Goal: Find specific page/section: Find specific page/section

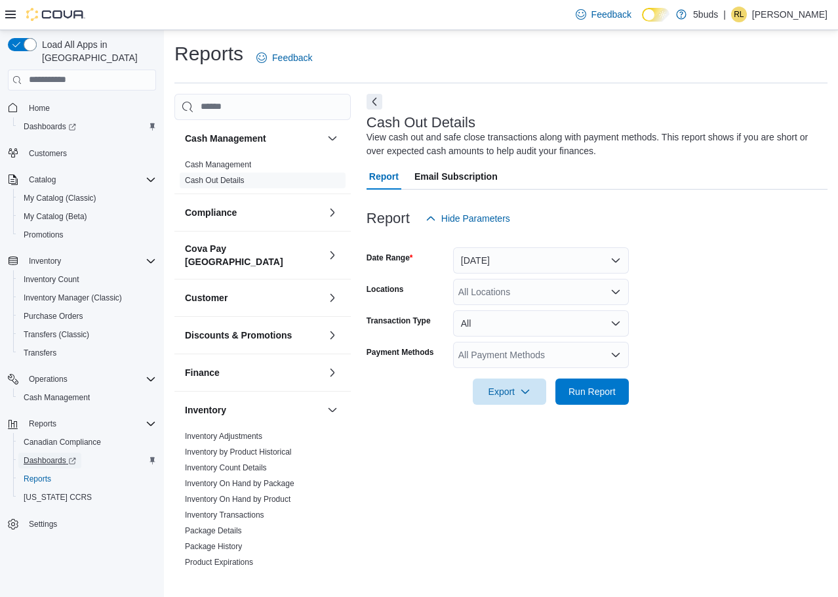
click at [45, 455] on span "Dashboards" at bounding box center [50, 460] width 52 height 10
click at [514, 287] on div "All Locations" at bounding box center [541, 292] width 176 height 26
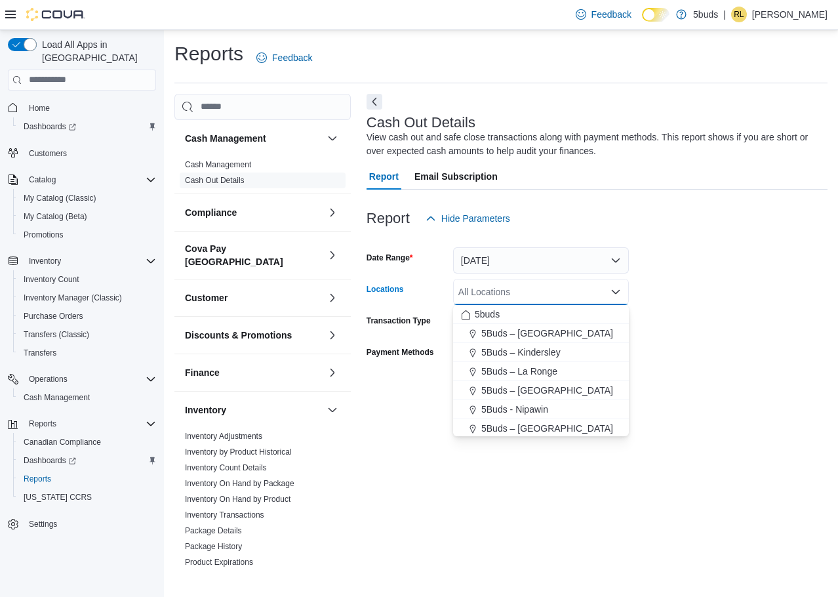
scroll to position [97, 0]
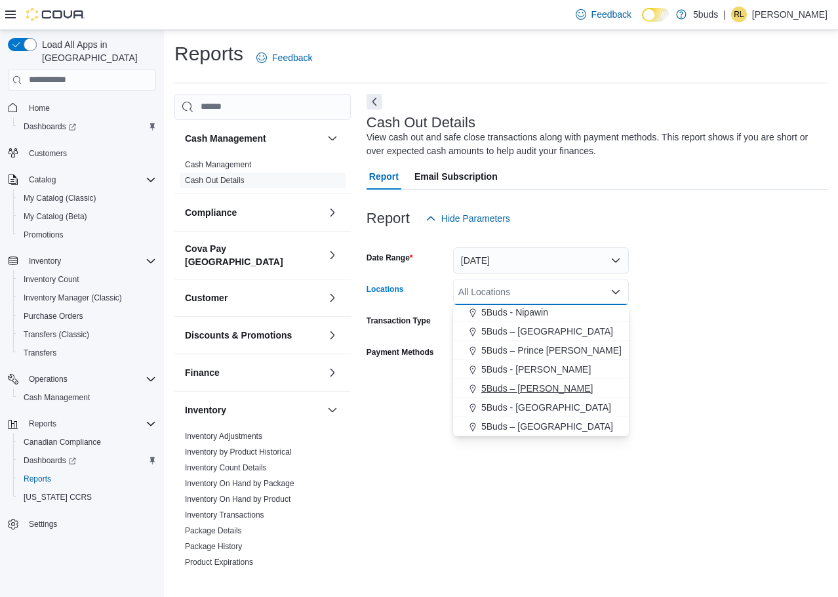
click at [538, 389] on span "5Buds – [PERSON_NAME]" at bounding box center [537, 388] width 112 height 13
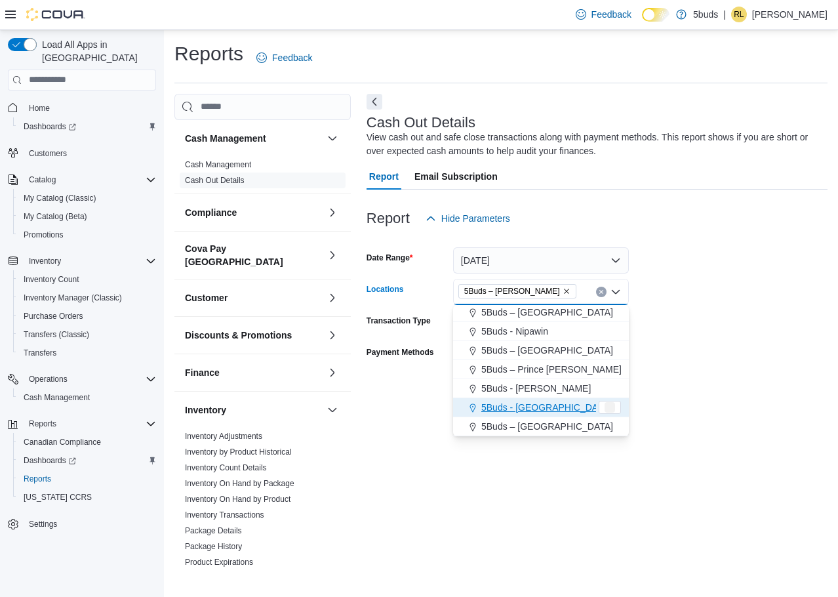
scroll to position [78, 0]
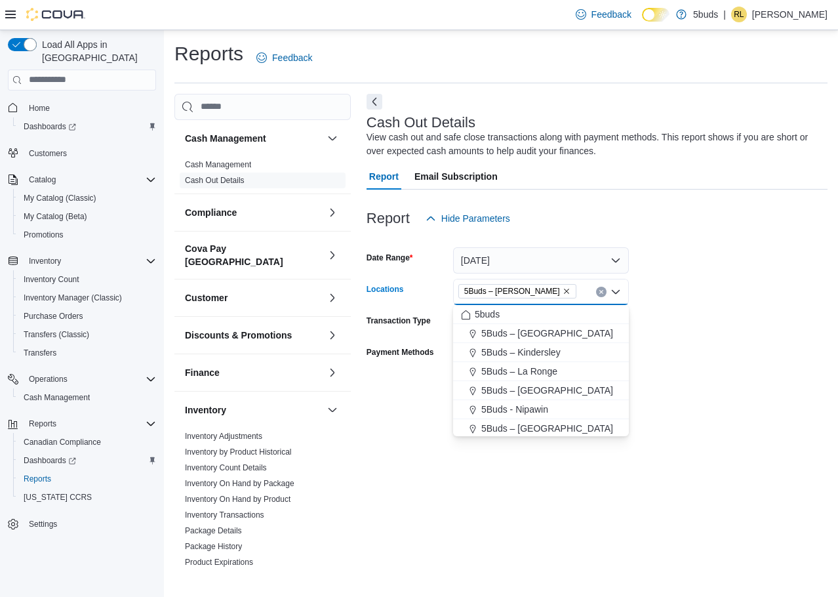
click at [643, 176] on div "Report Email Subscription" at bounding box center [597, 176] width 461 height 26
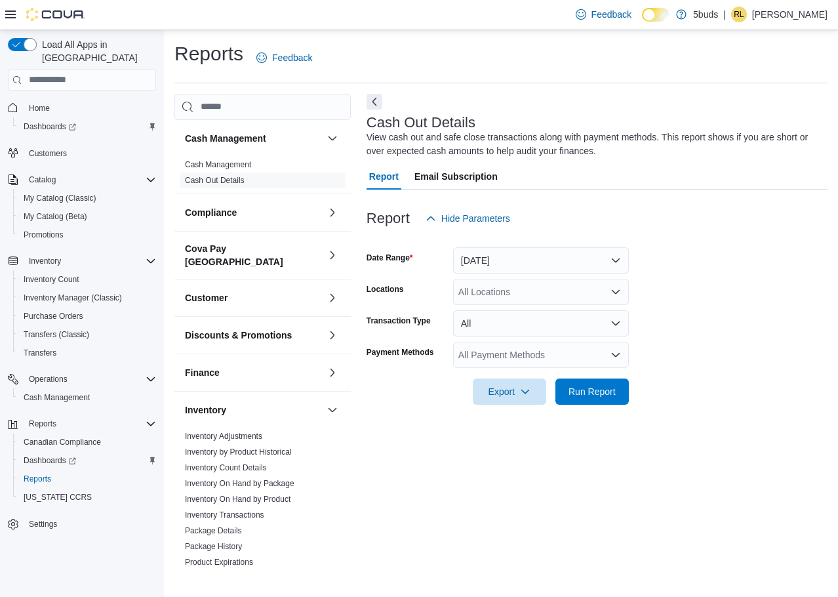
click at [476, 284] on div "All Locations" at bounding box center [541, 292] width 176 height 26
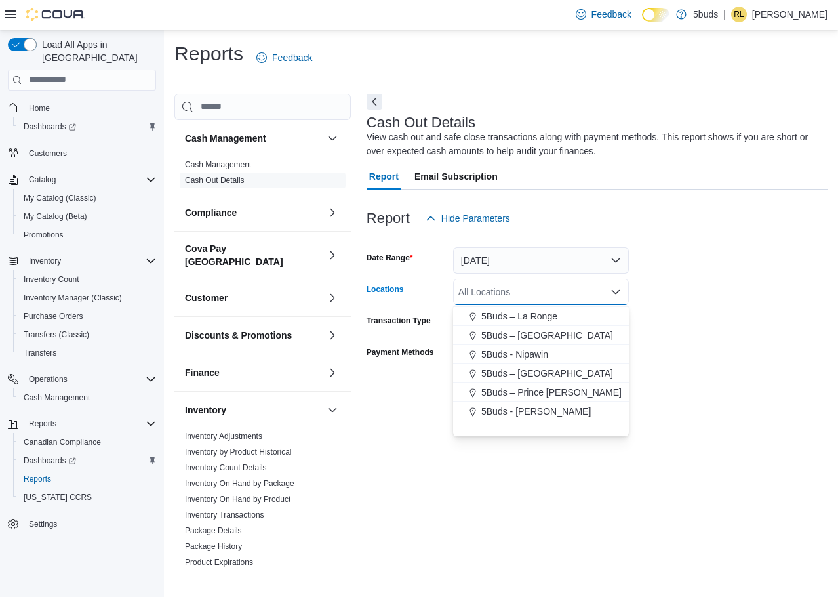
scroll to position [97, 0]
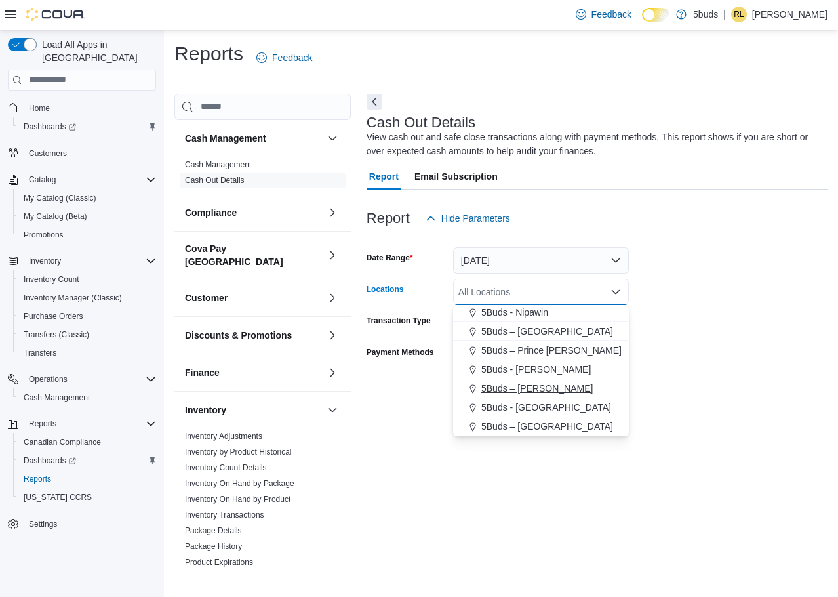
click at [535, 386] on span "5Buds – [PERSON_NAME]" at bounding box center [537, 388] width 112 height 13
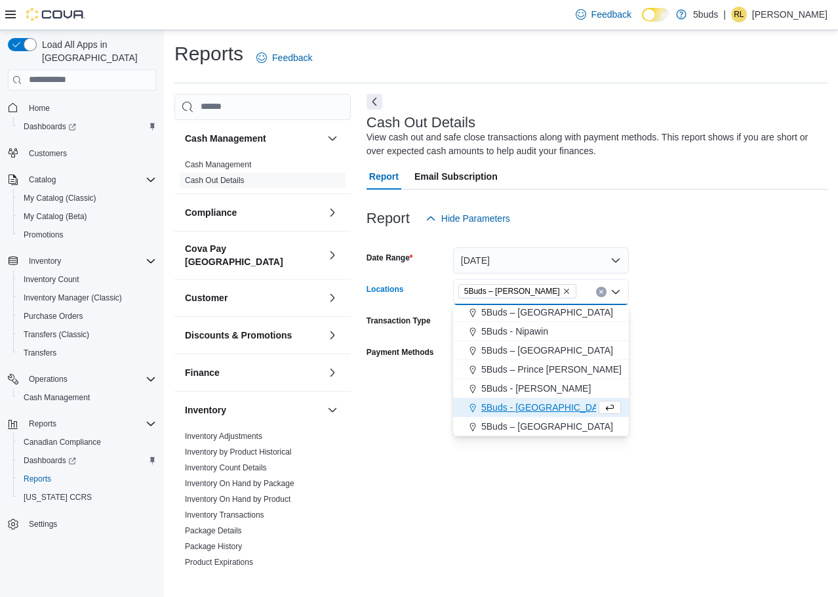
scroll to position [78, 0]
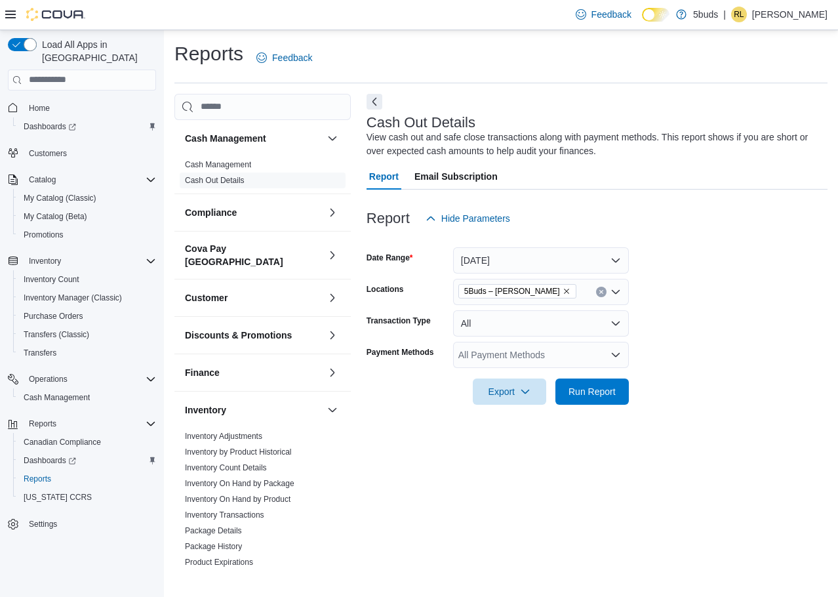
click at [759, 332] on form "Date Range Today Locations 5Buds – Warman Transaction Type All Payment Methods …" at bounding box center [597, 318] width 461 height 173
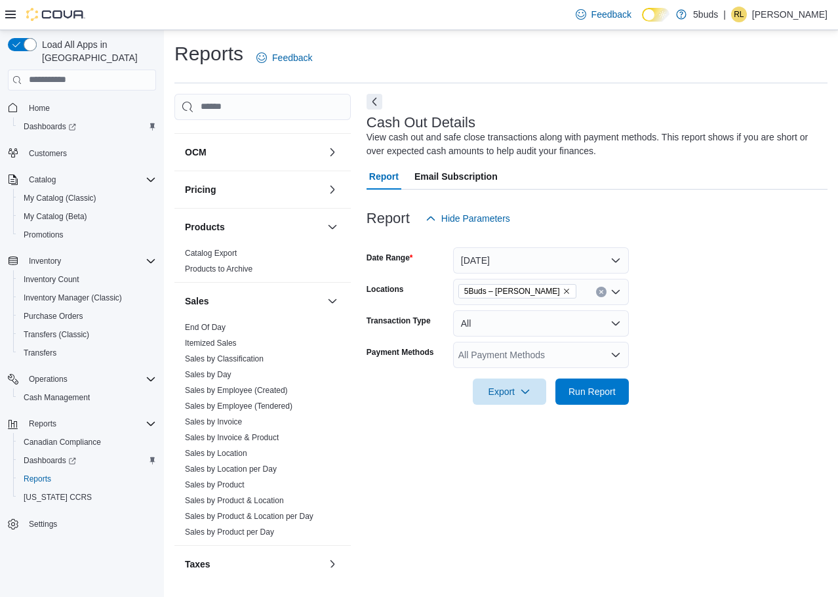
scroll to position [544, 0]
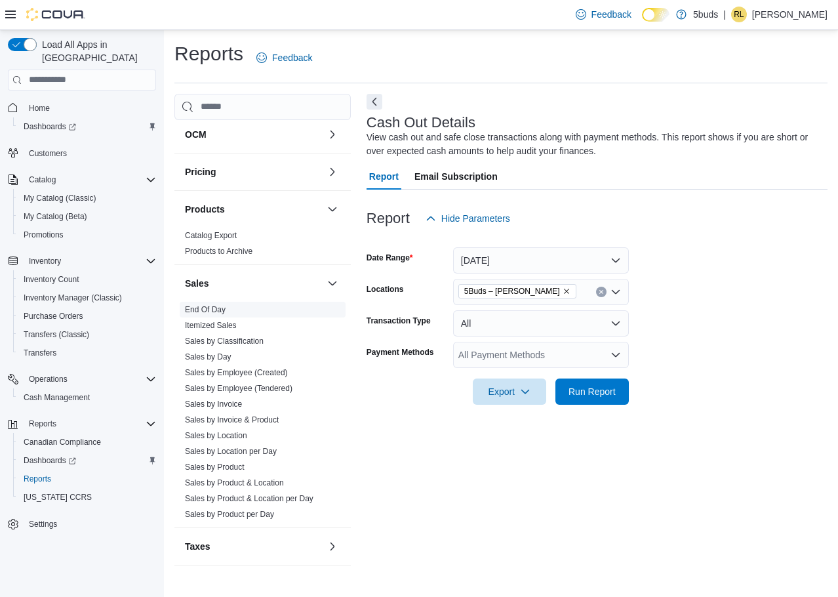
click at [237, 302] on span "End Of Day" at bounding box center [263, 310] width 166 height 16
click at [226, 302] on span "End Of Day" at bounding box center [263, 310] width 166 height 16
click at [215, 305] on link "End Of Day" at bounding box center [205, 309] width 41 height 9
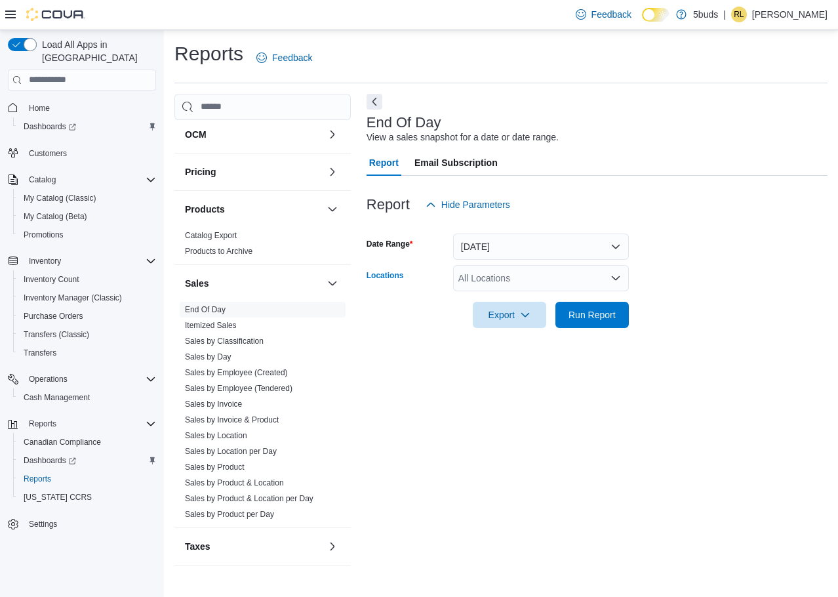
click at [488, 274] on div "All Locations" at bounding box center [541, 278] width 176 height 26
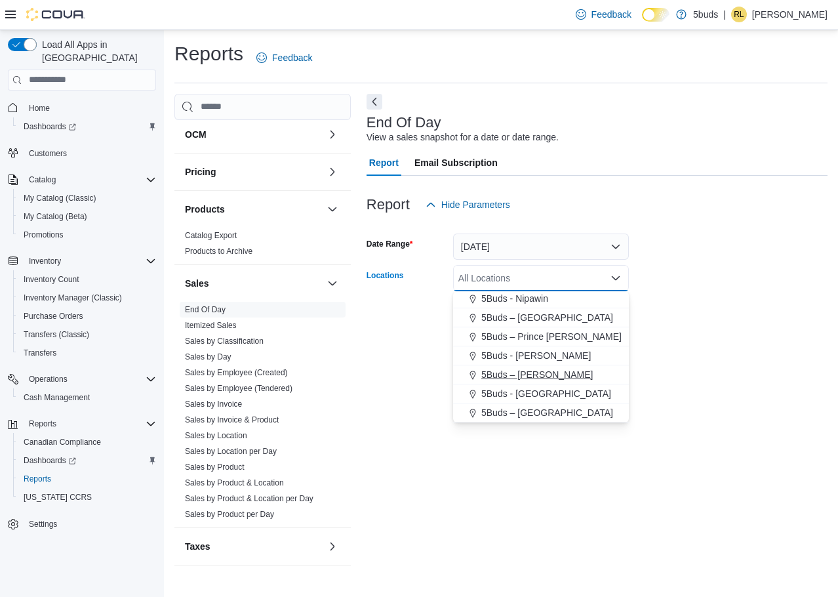
click at [527, 379] on span "5Buds – [PERSON_NAME]" at bounding box center [537, 374] width 112 height 13
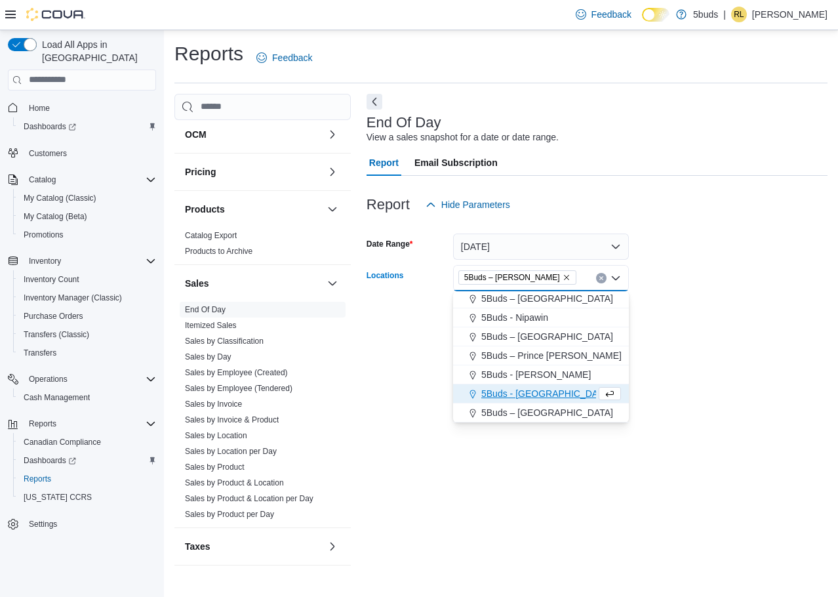
scroll to position [78, 0]
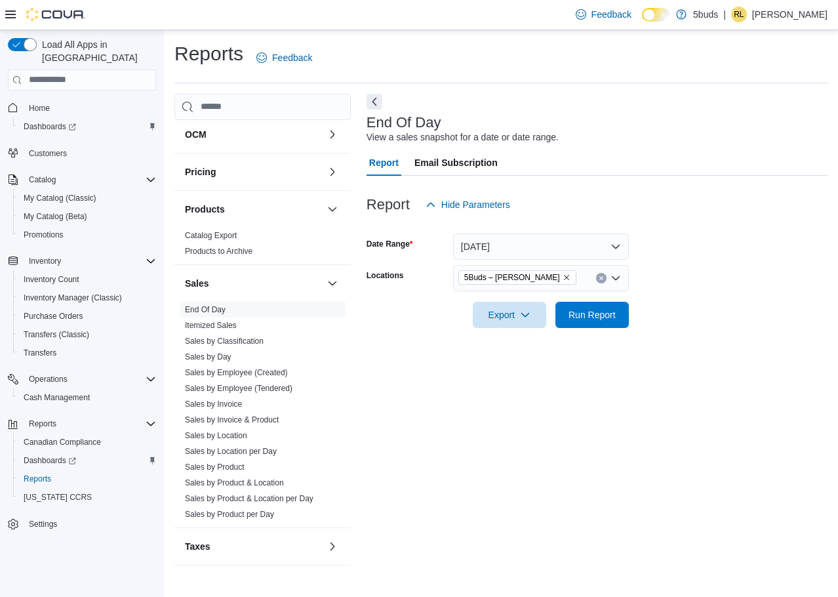
click at [760, 300] on div at bounding box center [597, 296] width 461 height 10
